Goal: Navigation & Orientation: Find specific page/section

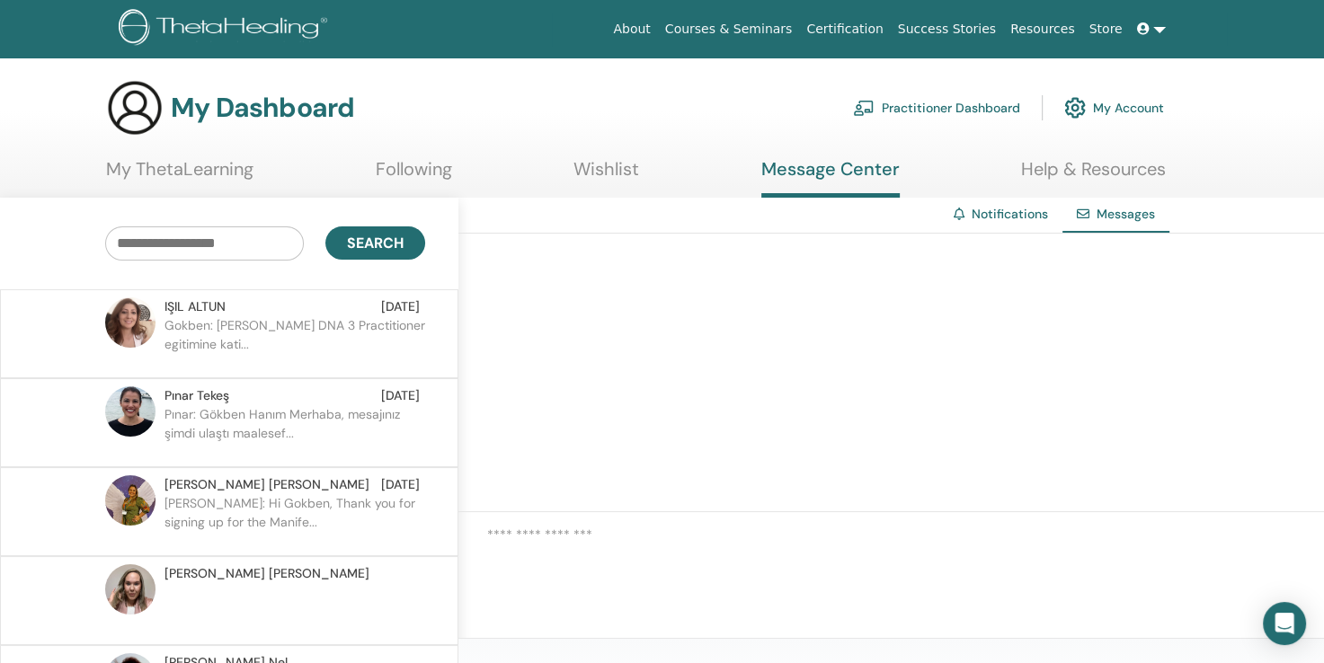
click at [216, 324] on p "Gokben: [PERSON_NAME] DNA 3 Practitioner egitimine kati..." at bounding box center [294, 343] width 261 height 54
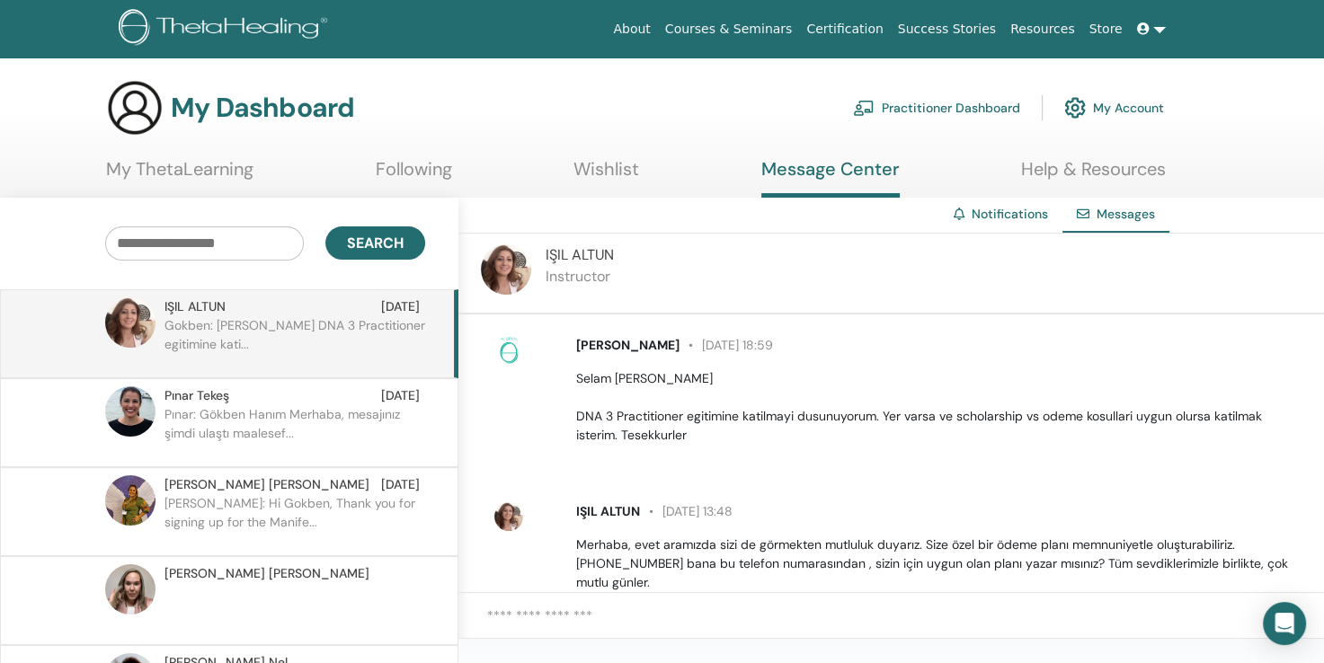
click at [1125, 106] on link "My Account" at bounding box center [1114, 108] width 100 height 40
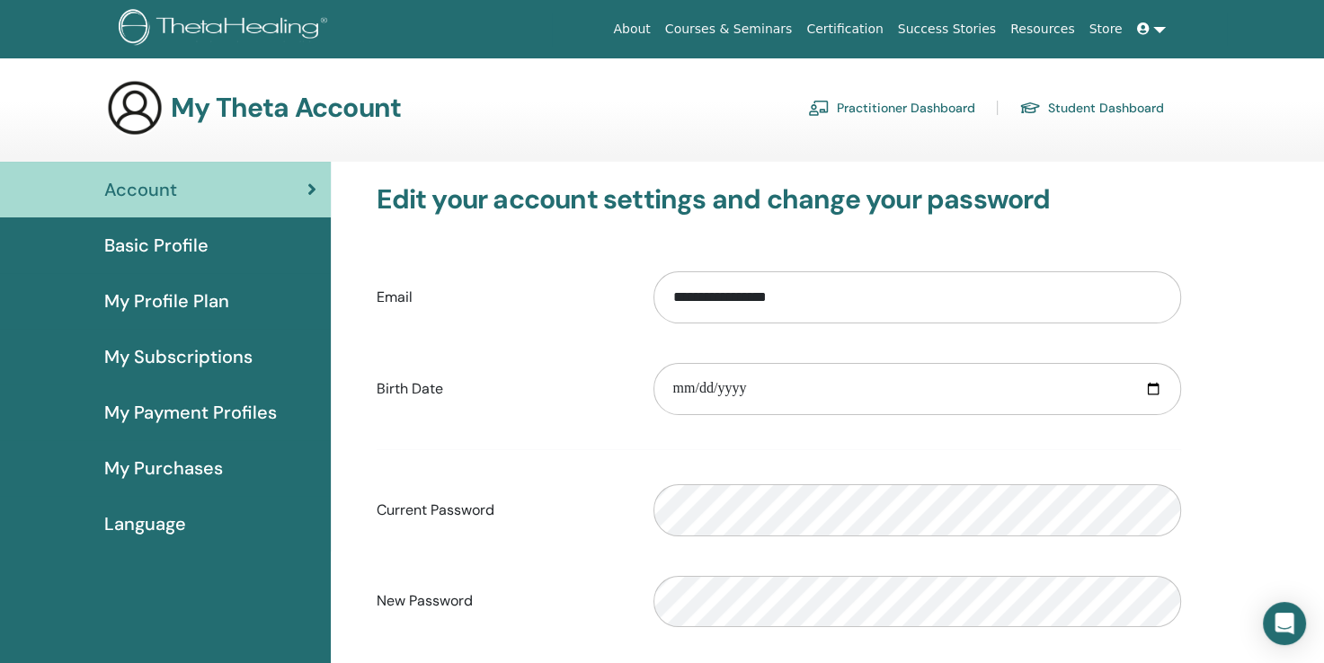
click at [169, 474] on span "My Purchases" at bounding box center [163, 468] width 119 height 27
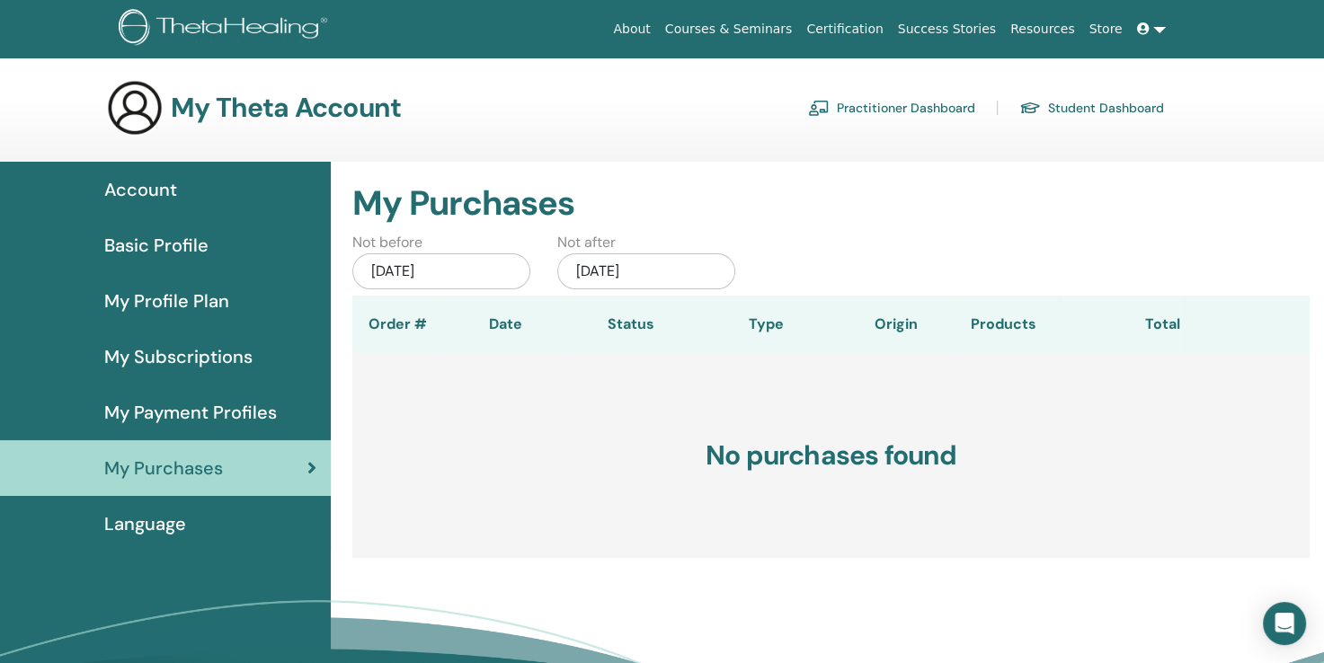
click at [881, 113] on link "Practitioner Dashboard" at bounding box center [891, 107] width 167 height 29
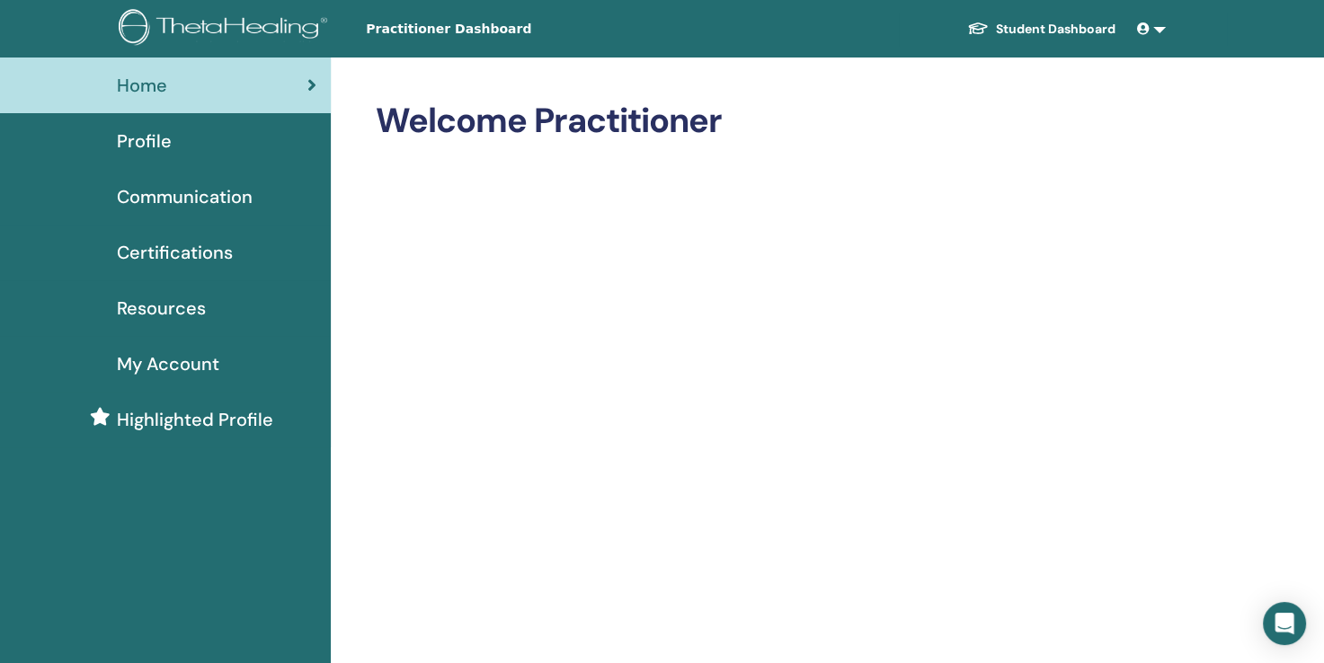
click at [164, 416] on span "Highlighted Profile" at bounding box center [195, 419] width 156 height 27
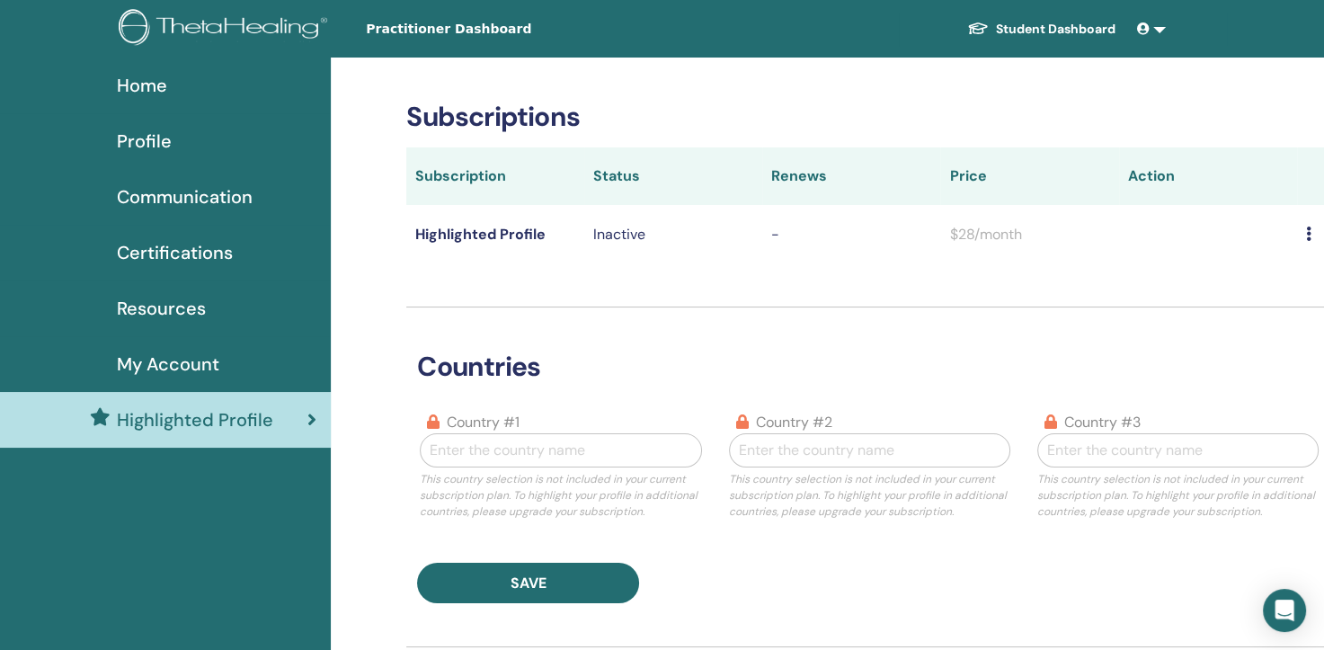
click at [163, 250] on span "Certifications" at bounding box center [175, 252] width 116 height 27
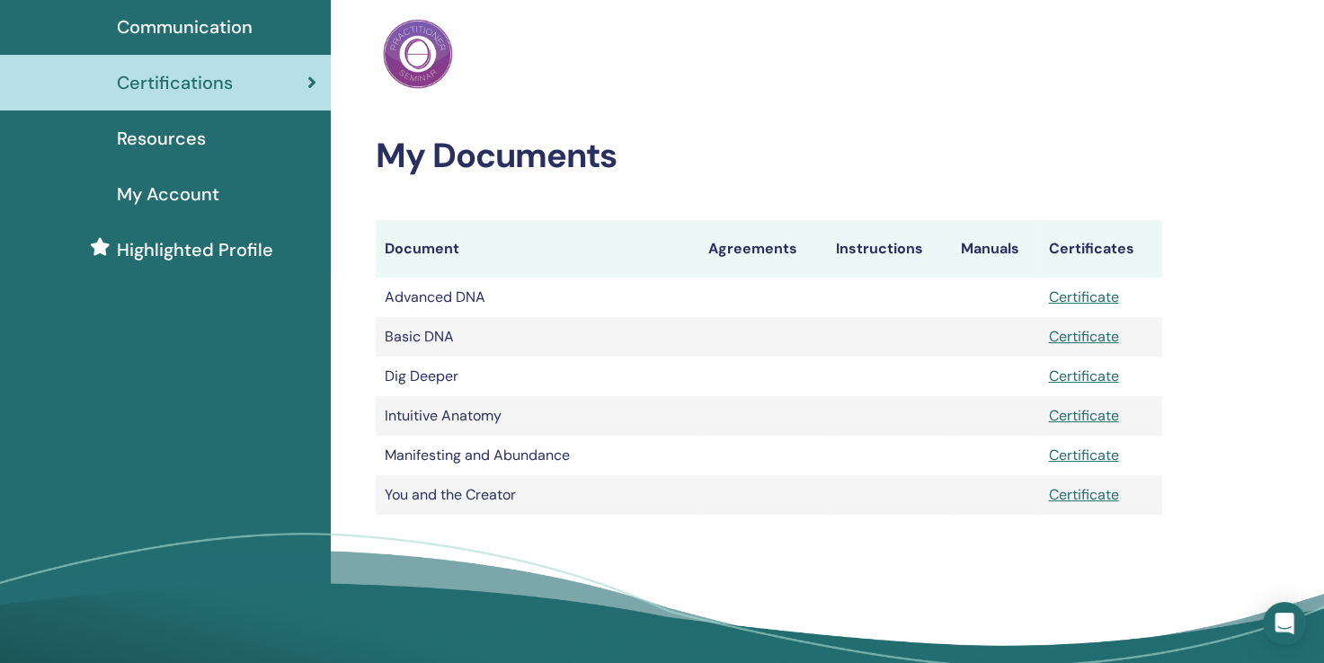
scroll to position [270, 0]
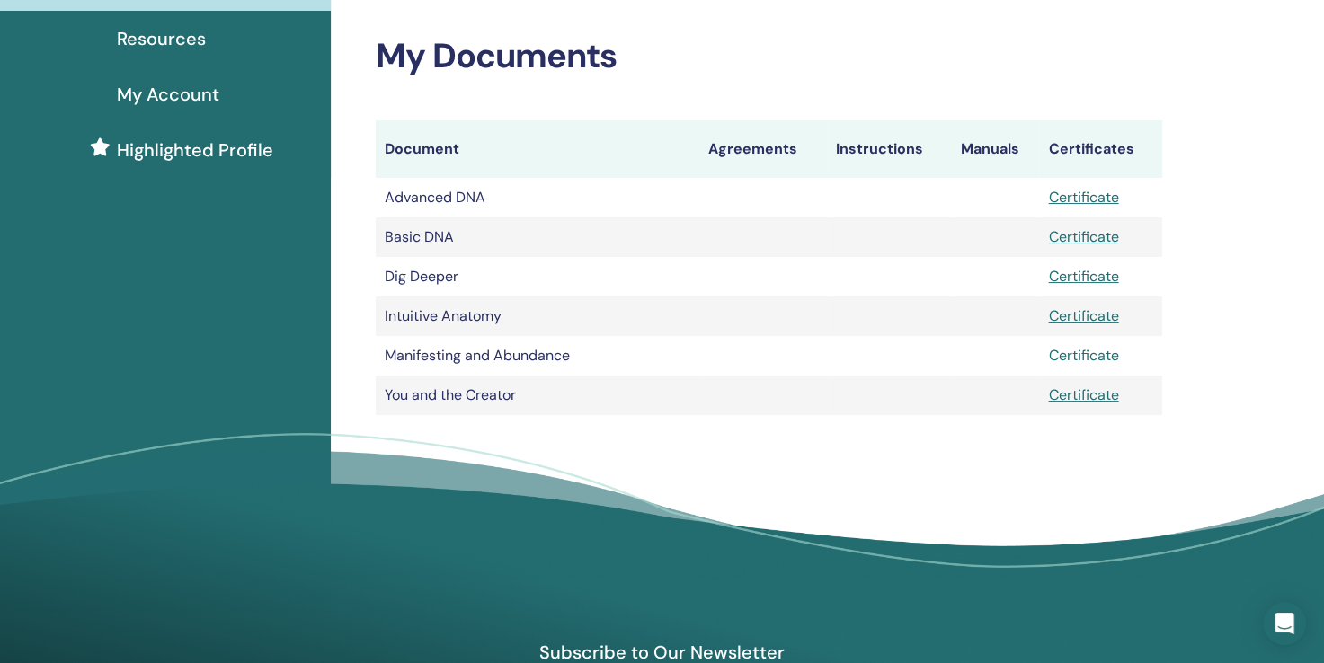
click at [1066, 358] on link "Certificate" at bounding box center [1083, 355] width 70 height 19
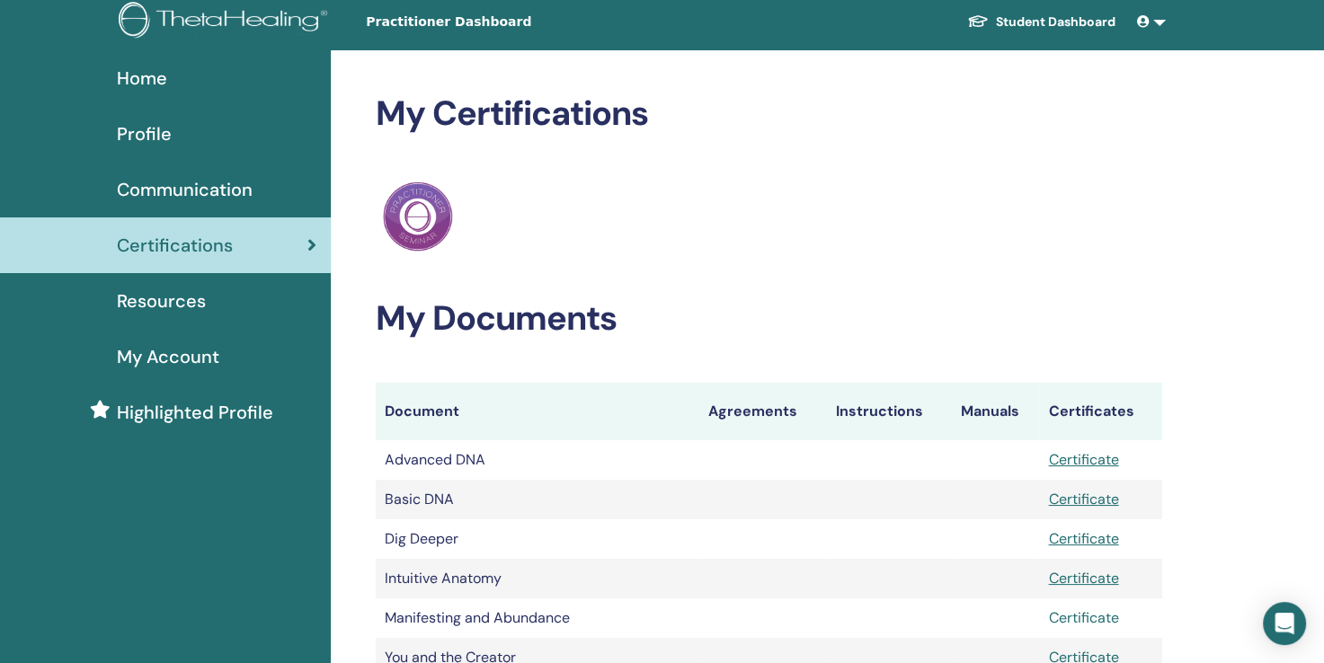
scroll to position [0, 0]
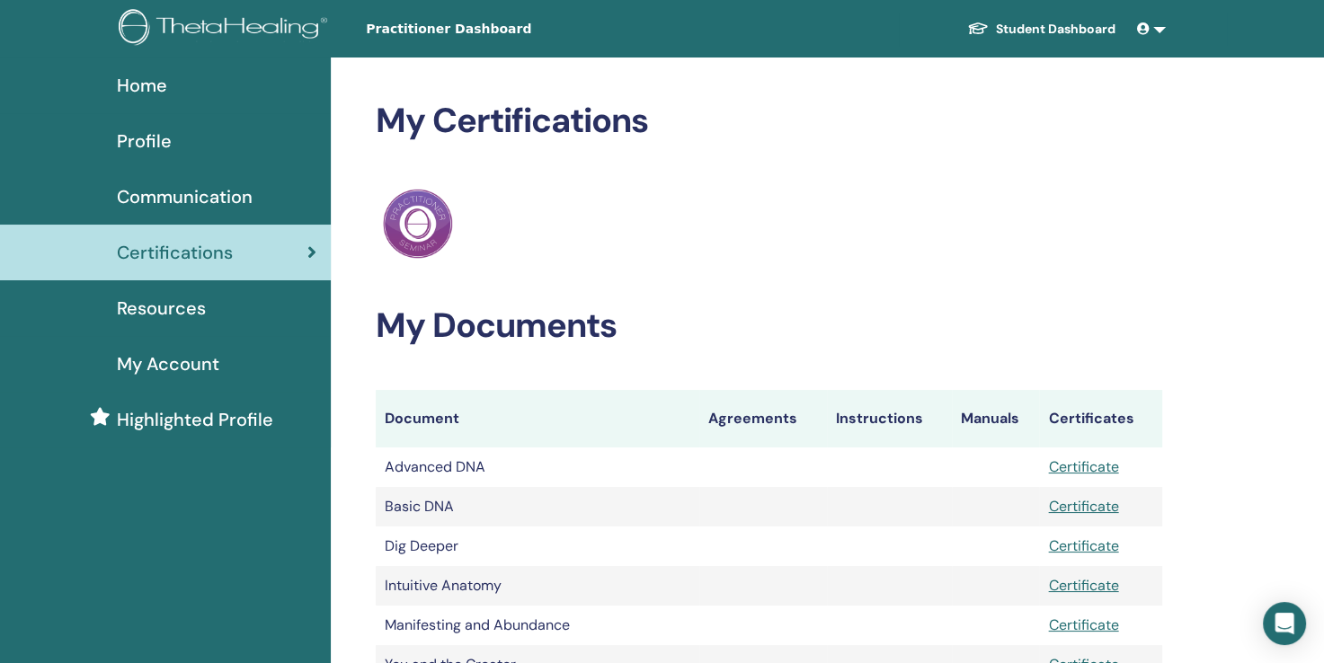
click at [144, 89] on span "Home" at bounding box center [142, 85] width 50 height 27
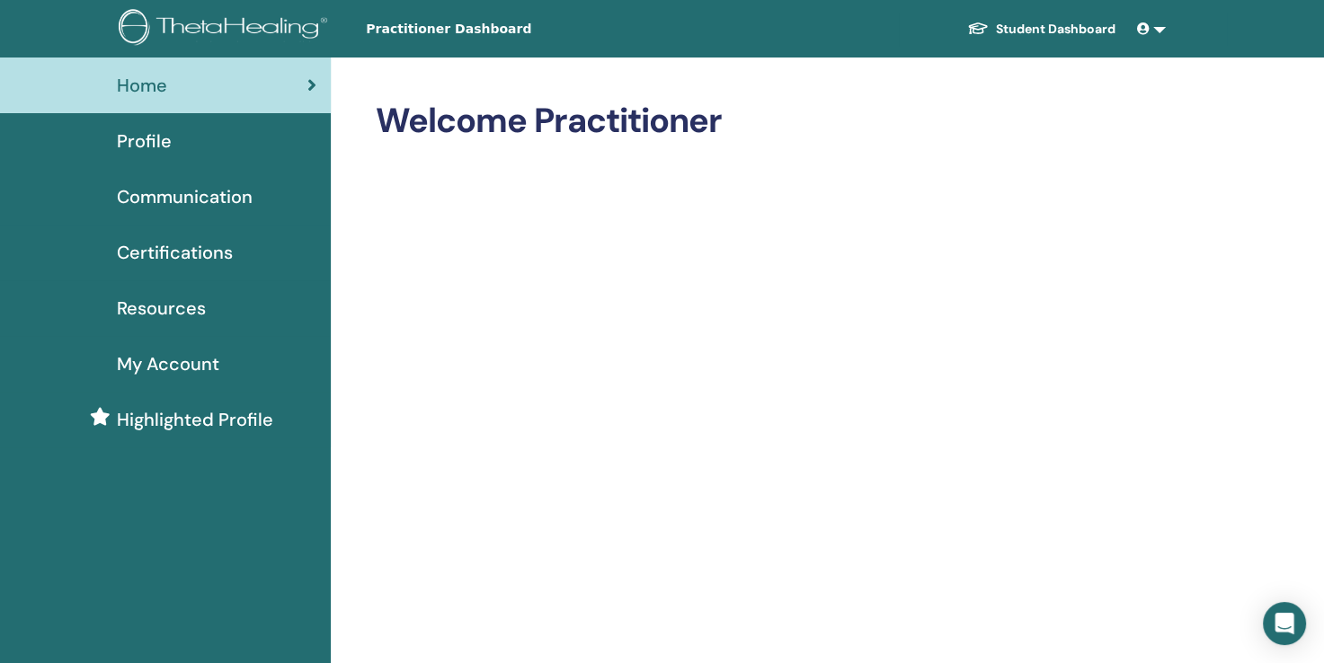
click at [139, 138] on span "Profile" at bounding box center [144, 141] width 55 height 27
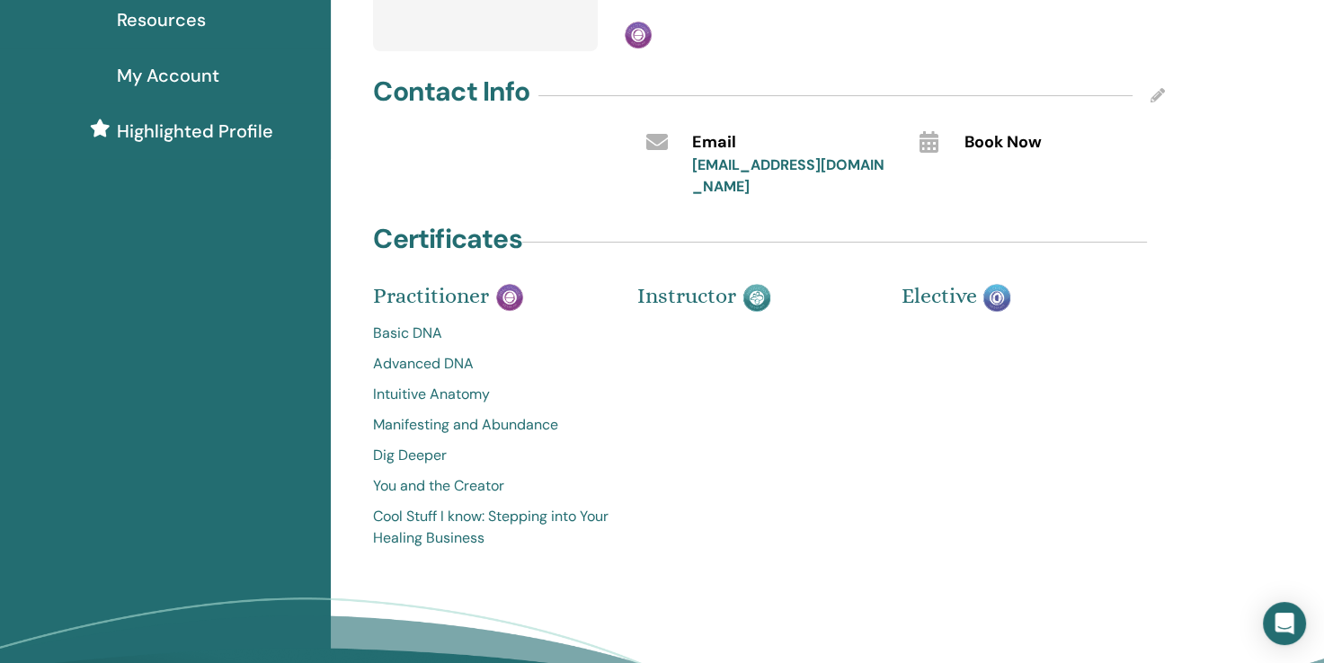
scroll to position [378, 0]
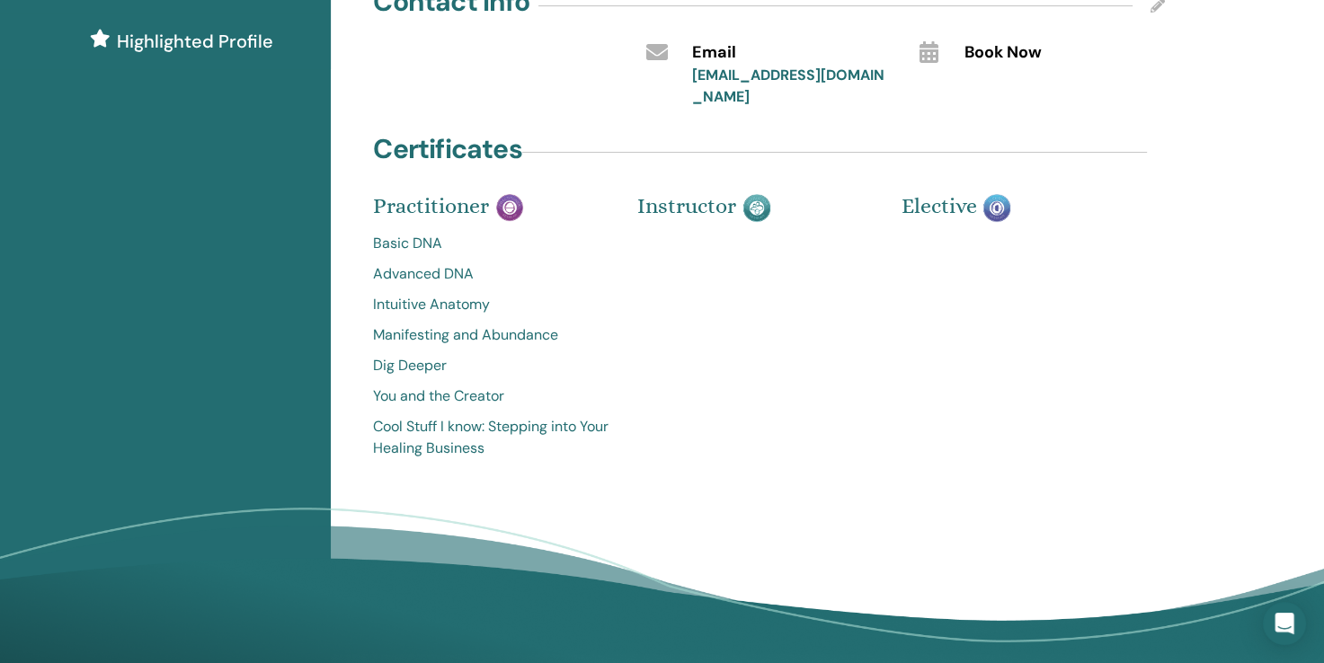
click at [934, 193] on span "Elective" at bounding box center [938, 205] width 75 height 25
click at [1009, 194] on img at bounding box center [996, 208] width 27 height 28
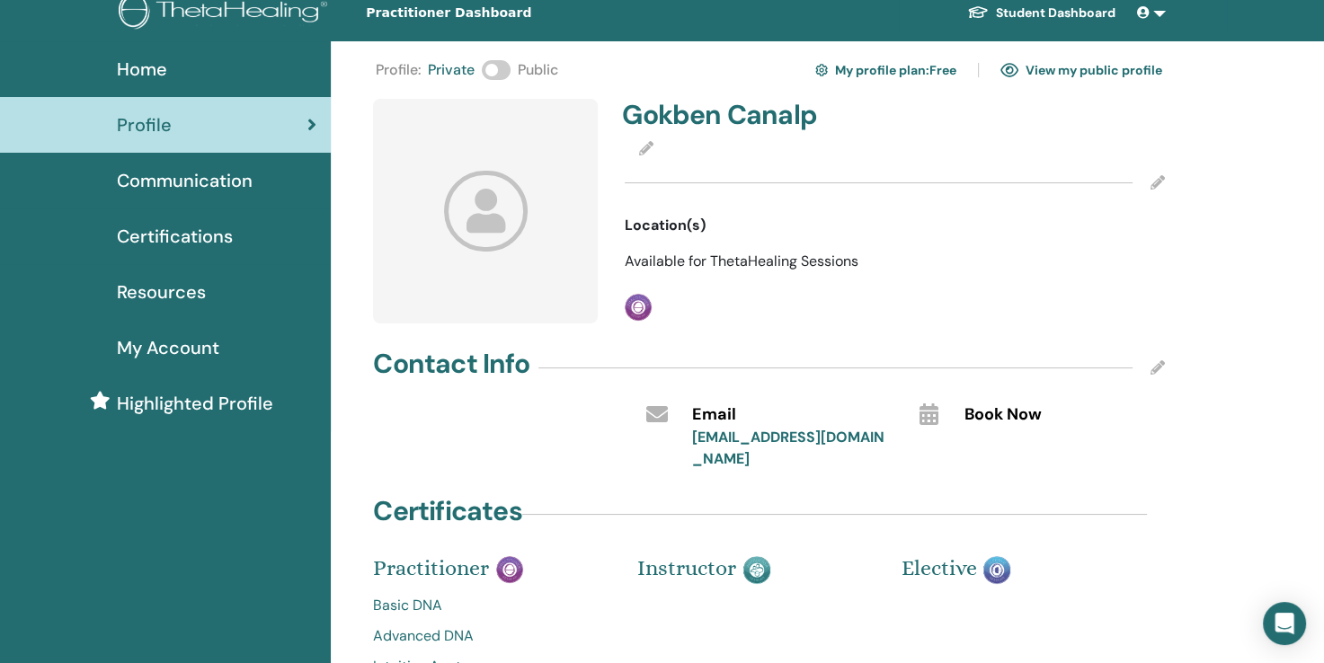
scroll to position [18, 0]
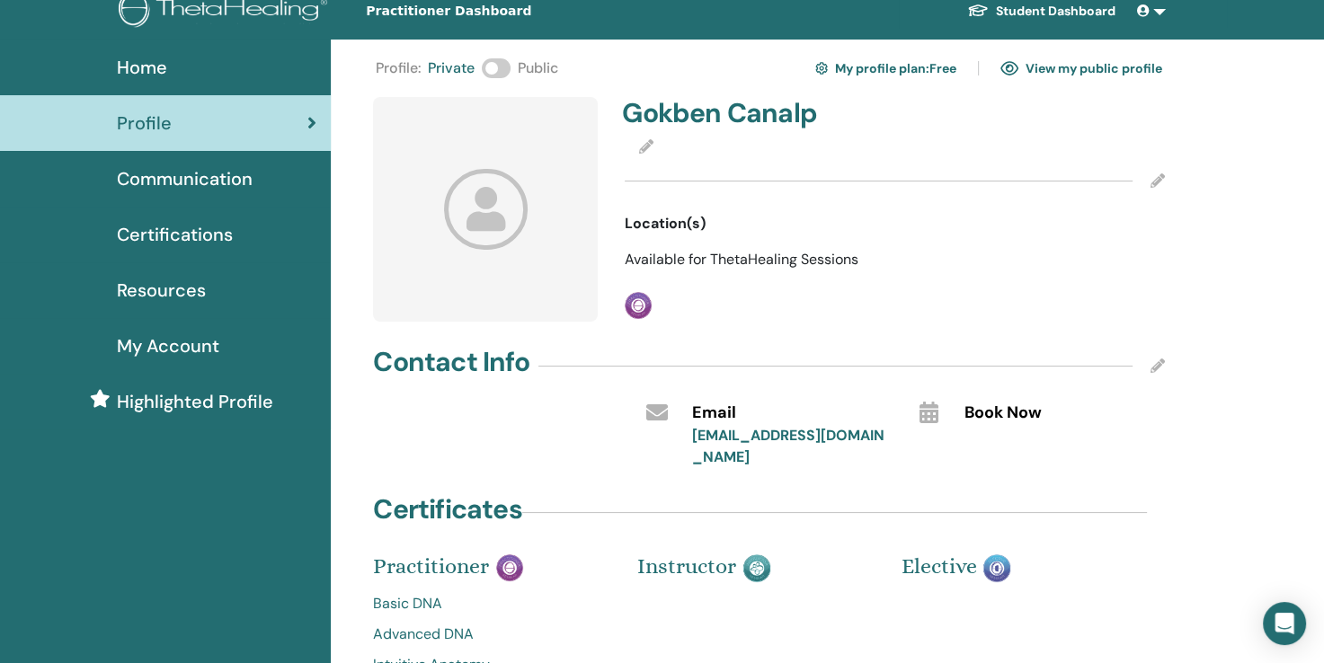
click at [1061, 76] on link "View my public profile" at bounding box center [1081, 68] width 162 height 29
